Goal: Navigation & Orientation: Find specific page/section

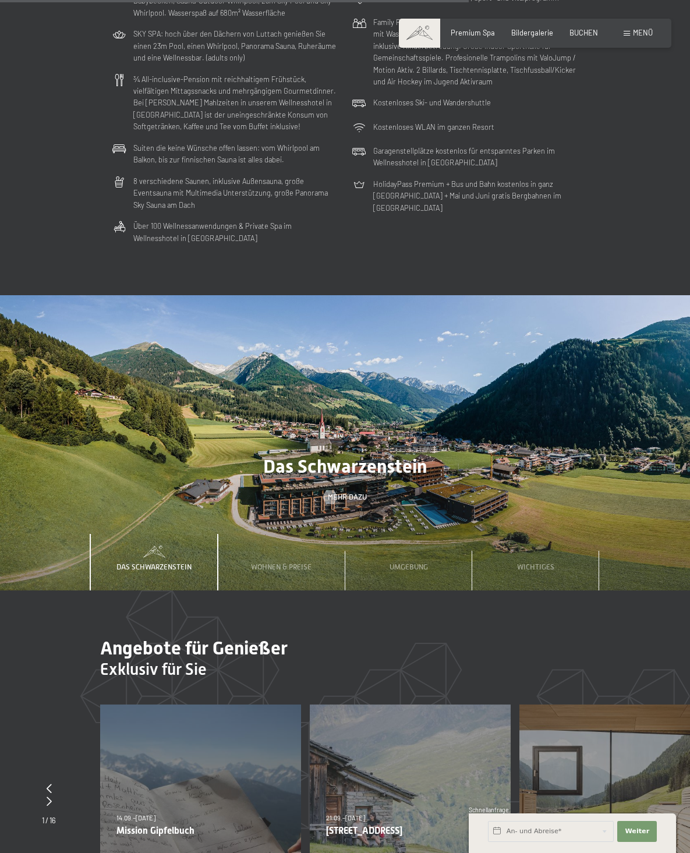
scroll to position [2620, 0]
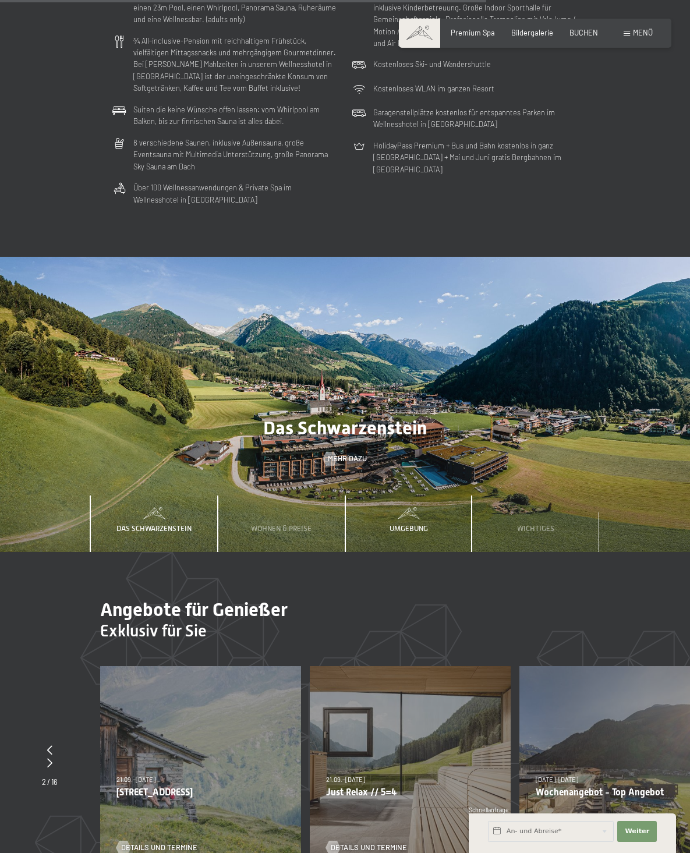
click at [402, 524] on span "Umgebung" at bounding box center [408, 528] width 38 height 9
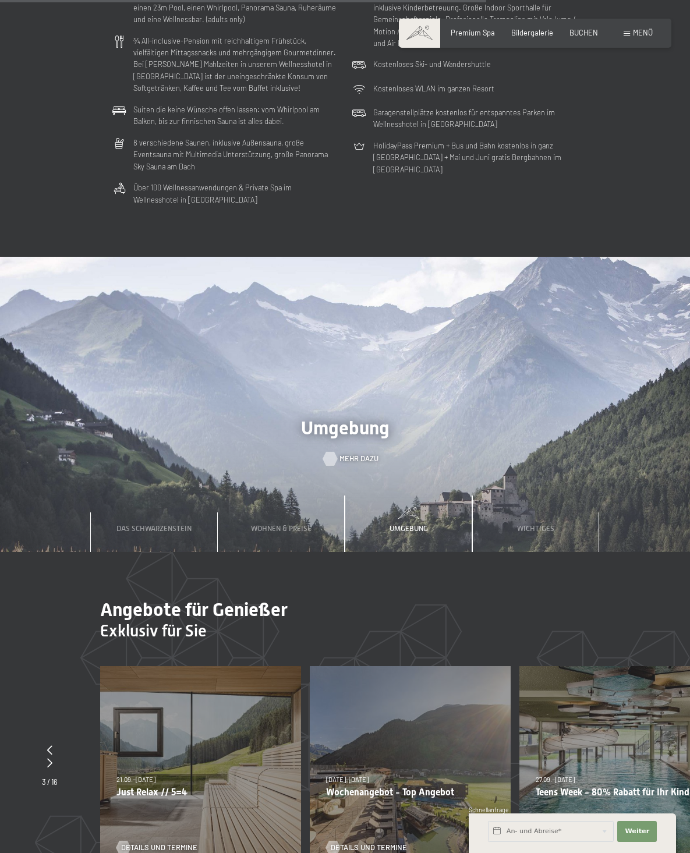
click at [342, 454] on span "Mehr dazu" at bounding box center [358, 459] width 39 height 10
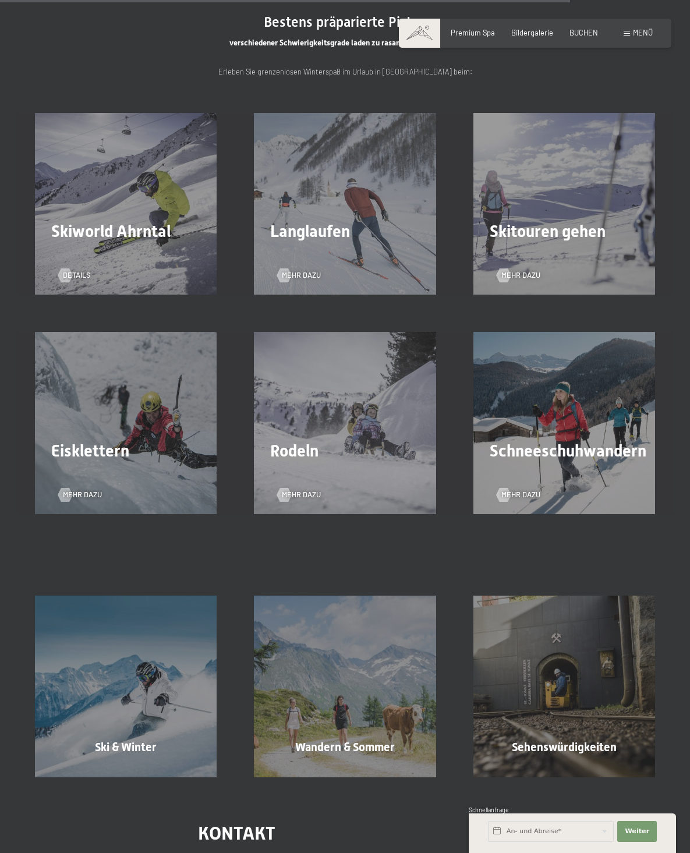
scroll to position [2209, 0]
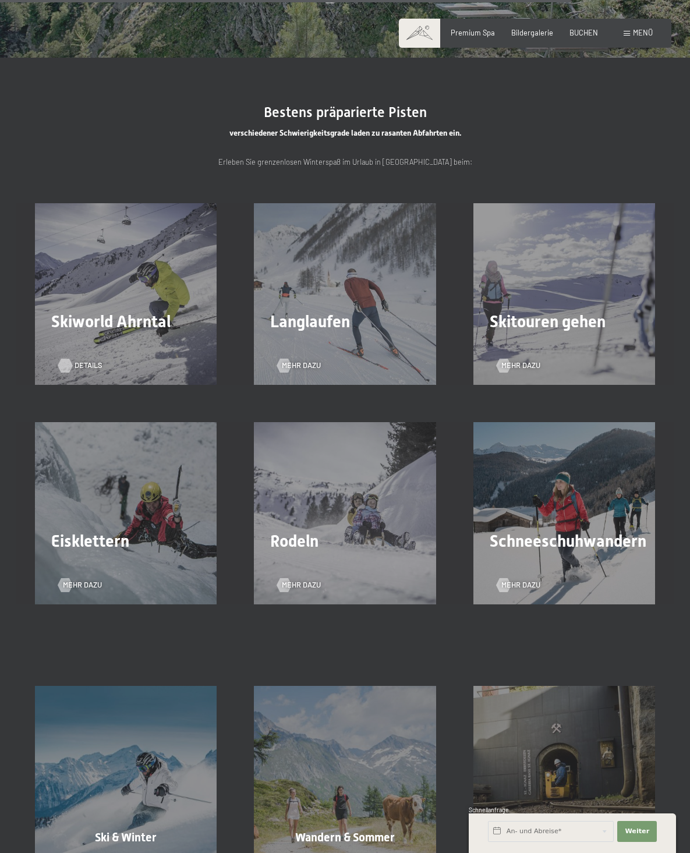
click at [80, 366] on span "Details" at bounding box center [89, 365] width 28 height 10
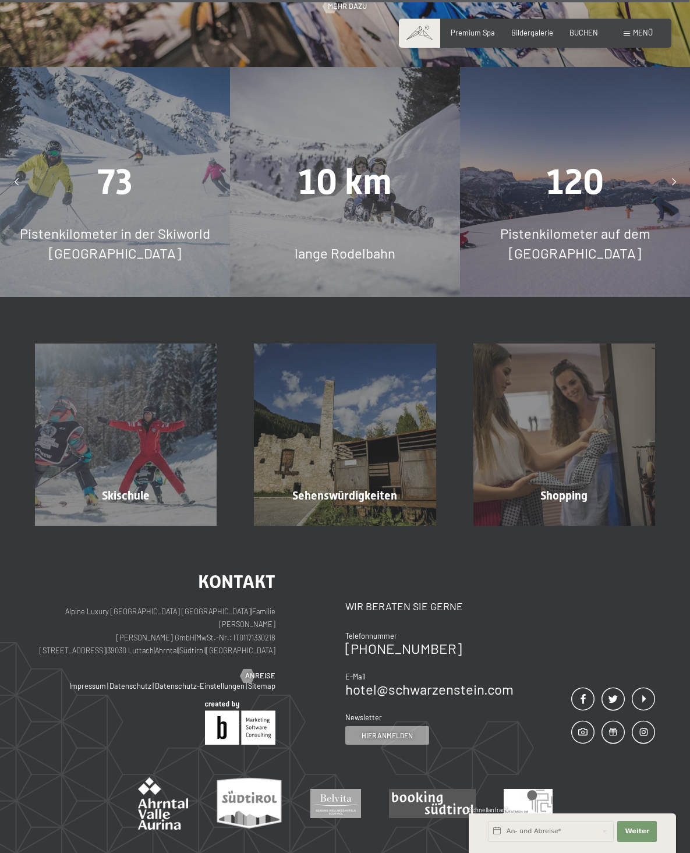
scroll to position [2930, 0]
